Goal: Information Seeking & Learning: Stay updated

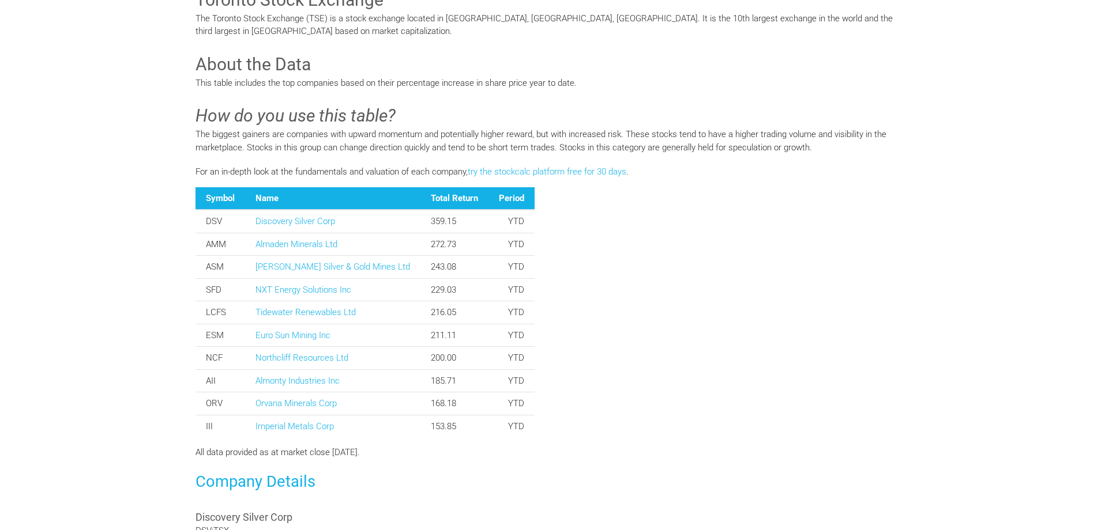
scroll to position [311, 0]
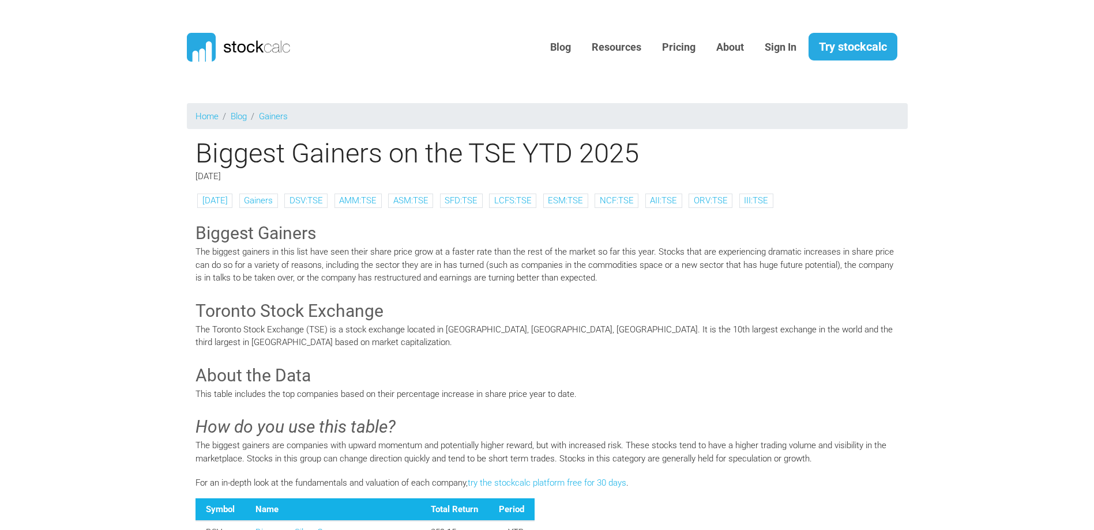
scroll to position [304, 0]
